Goal: Check status: Check status

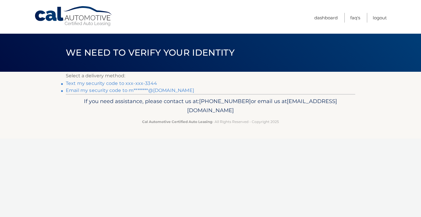
click at [120, 83] on link "Text my security code to xxx-xxx-3344" at bounding box center [111, 83] width 91 height 6
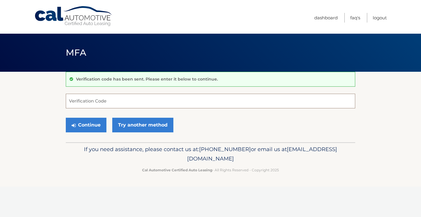
click at [123, 100] on input "Verification Code" at bounding box center [210, 101] width 289 height 15
type input "712705"
click at [66, 117] on button "Continue" at bounding box center [86, 124] width 41 height 15
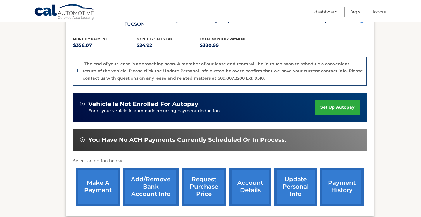
scroll to position [122, 0]
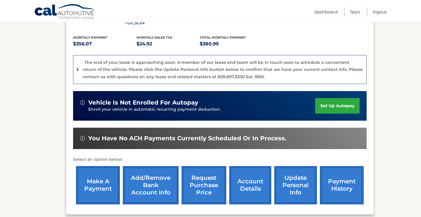
click at [250, 186] on link "account details" at bounding box center [250, 185] width 42 height 38
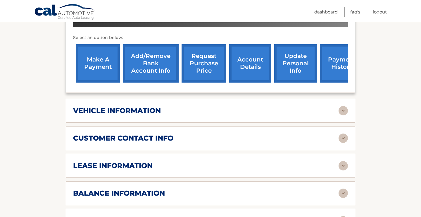
scroll to position [217, 0]
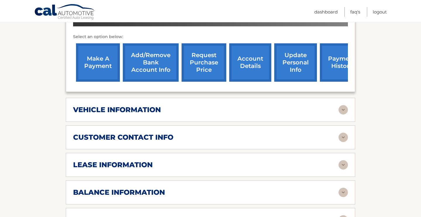
click at [148, 98] on div "vehicle information vehicle Year 2022 vehicle make Hyundai vehicle model TUCSON…" at bounding box center [210, 110] width 289 height 24
click at [146, 105] on h2 "vehicle information" at bounding box center [117, 109] width 88 height 9
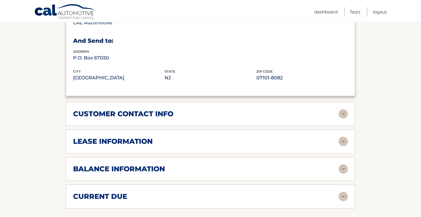
scroll to position [381, 0]
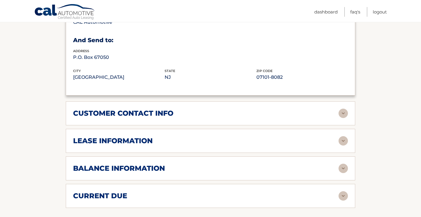
click at [146, 109] on h2 "customer contact info" at bounding box center [123, 113] width 100 height 9
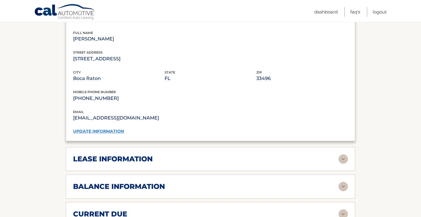
scroll to position [480, 0]
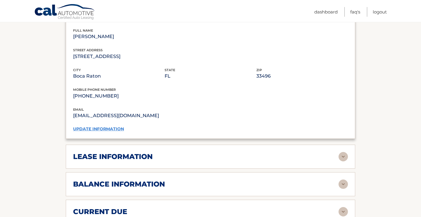
click at [141, 152] on h2 "lease information" at bounding box center [112, 156] width 79 height 9
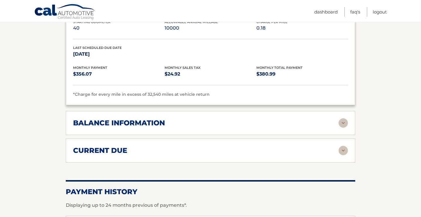
scroll to position [652, 0]
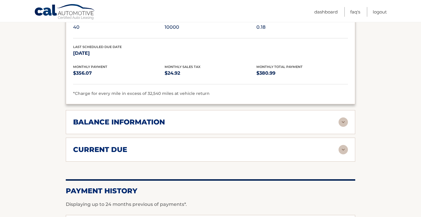
click at [142, 120] on div "balance information Payments Received 39 Payments Remaining Next Payment will b…" at bounding box center [210, 122] width 289 height 24
click at [146, 117] on h2 "balance information" at bounding box center [119, 121] width 92 height 9
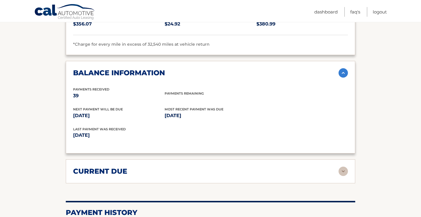
scroll to position [702, 0]
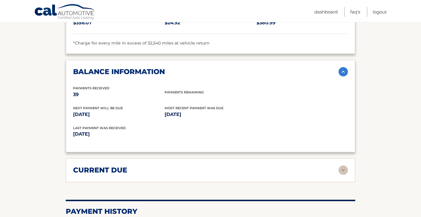
click at [112, 165] on h2 "current due" at bounding box center [100, 169] width 54 height 9
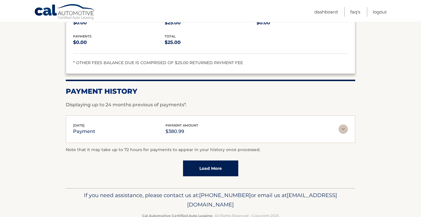
scroll to position [872, 0]
click at [346, 124] on img at bounding box center [342, 128] width 9 height 9
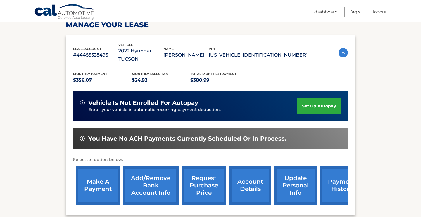
scroll to position [95, 0]
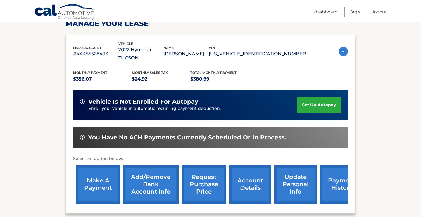
click at [250, 177] on link "account details" at bounding box center [250, 184] width 42 height 38
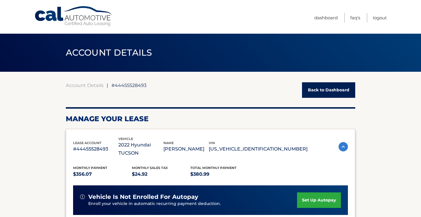
click at [343, 143] on img at bounding box center [342, 146] width 9 height 9
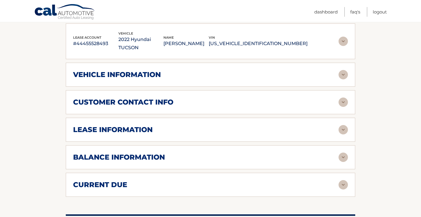
scroll to position [98, 0]
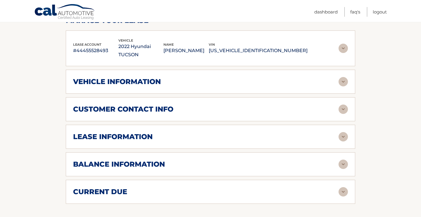
click at [257, 189] on div "current due Late Charges $0.00 Miscelleneous Charges* $25.00 Sales Tax $0.00 pa…" at bounding box center [210, 191] width 289 height 24
click at [344, 187] on img at bounding box center [342, 191] width 9 height 9
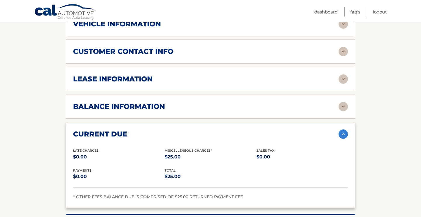
scroll to position [151, 0]
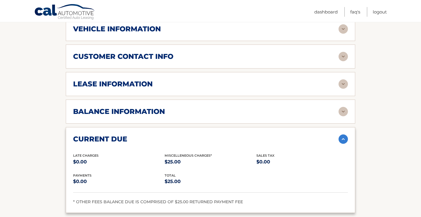
click at [342, 107] on img at bounding box center [342, 111] width 9 height 9
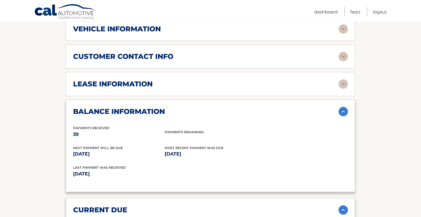
click at [343, 79] on img at bounding box center [342, 83] width 9 height 9
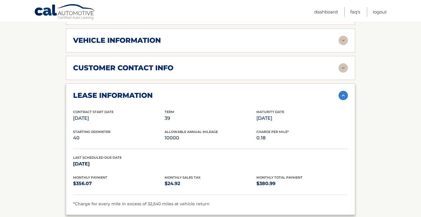
scroll to position [133, 0]
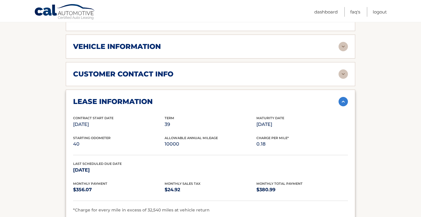
click at [343, 69] on img at bounding box center [342, 73] width 9 height 9
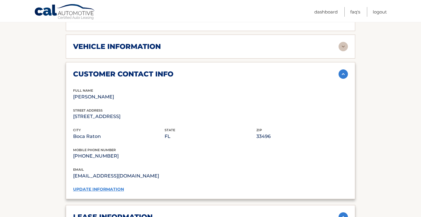
scroll to position [102, 0]
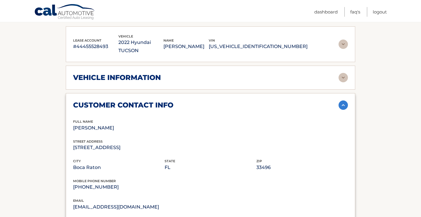
click at [342, 73] on img at bounding box center [342, 77] width 9 height 9
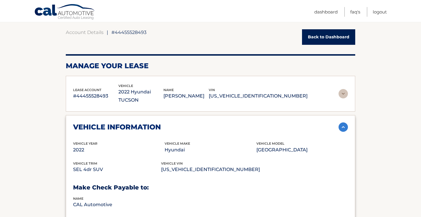
scroll to position [46, 0]
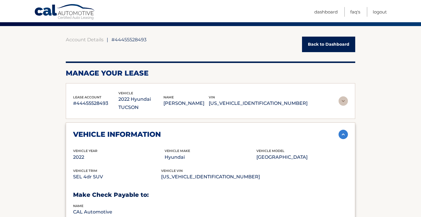
click at [342, 102] on div "lease account #44455528493 vehicle 2022 Hyundai TUCSON name MATTHEW MEADOWS vin…" at bounding box center [210, 100] width 275 height 21
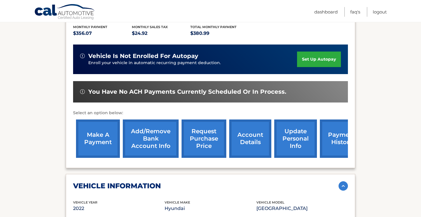
scroll to position [150, 0]
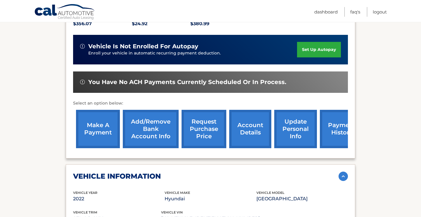
click at [329, 116] on link "payment history" at bounding box center [342, 129] width 44 height 38
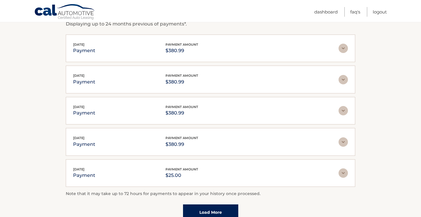
scroll to position [167, 0]
